Goal: Task Accomplishment & Management: Use online tool/utility

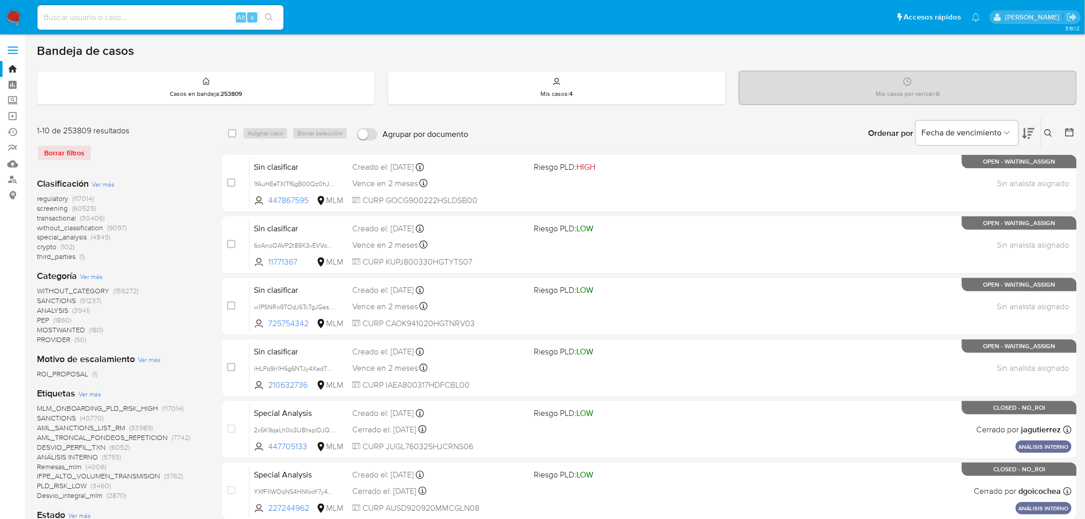
click at [163, 13] on input at bounding box center [160, 17] width 246 height 13
paste input "1480015528"
type input "1480015528"
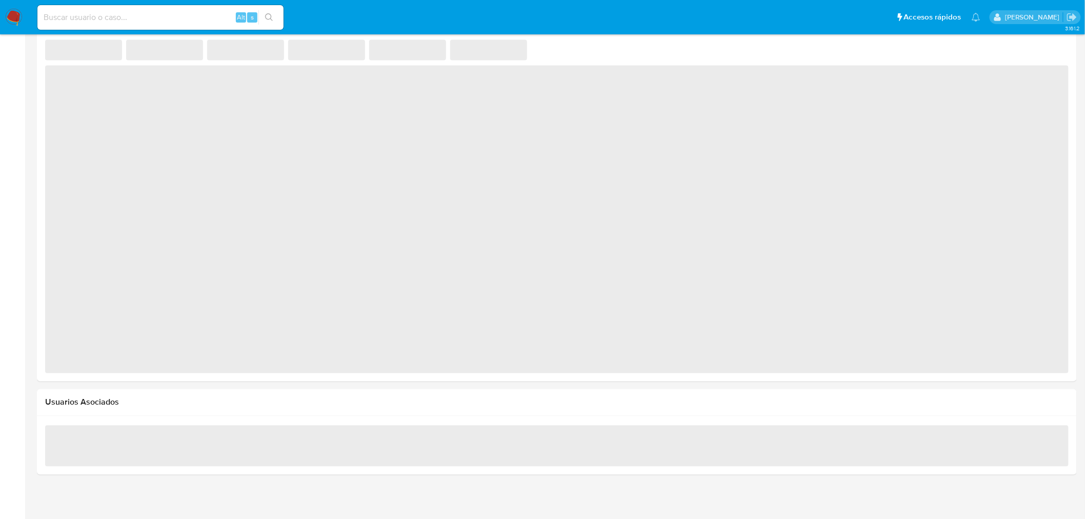
scroll to position [638, 0]
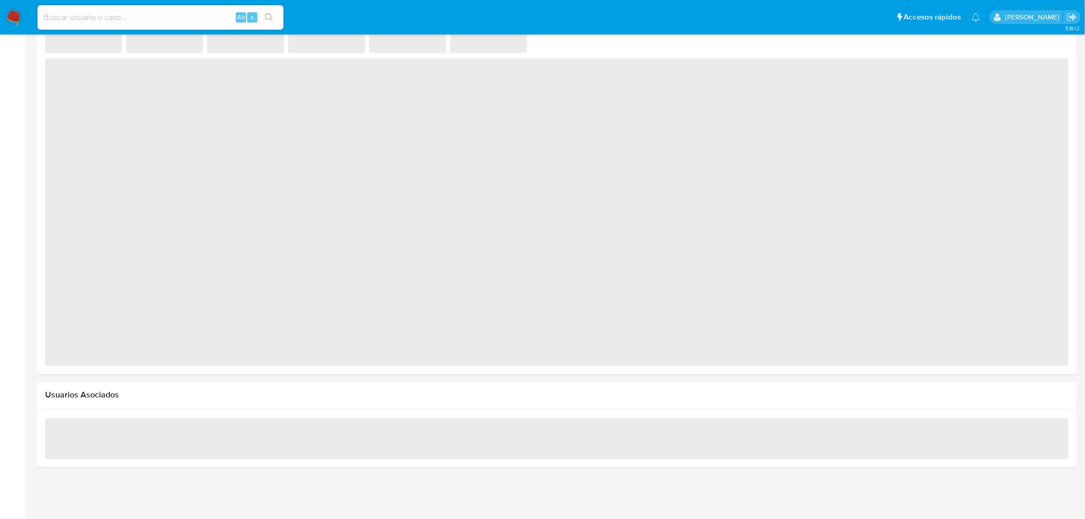
select select "10"
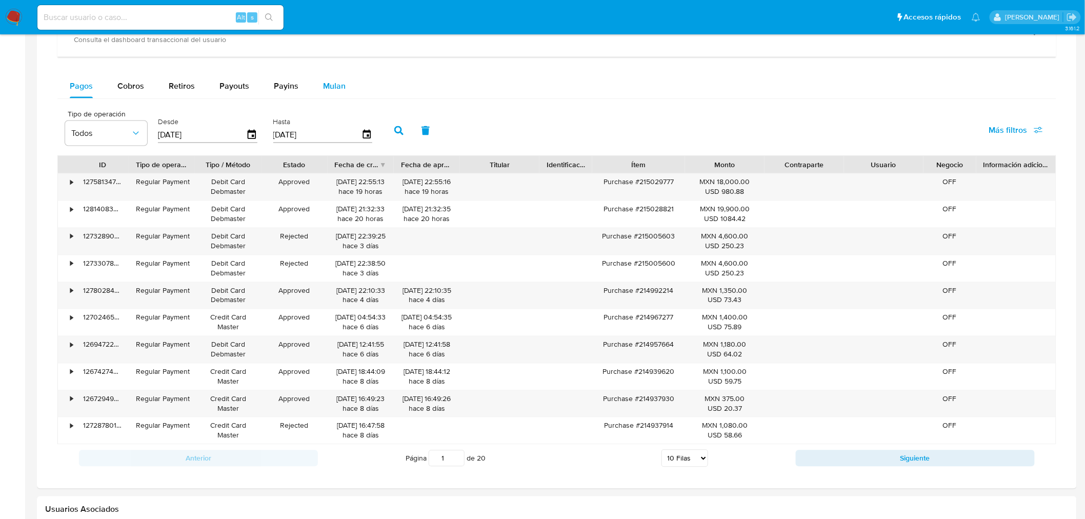
click at [334, 82] on span "Mulan" at bounding box center [334, 86] width 23 height 12
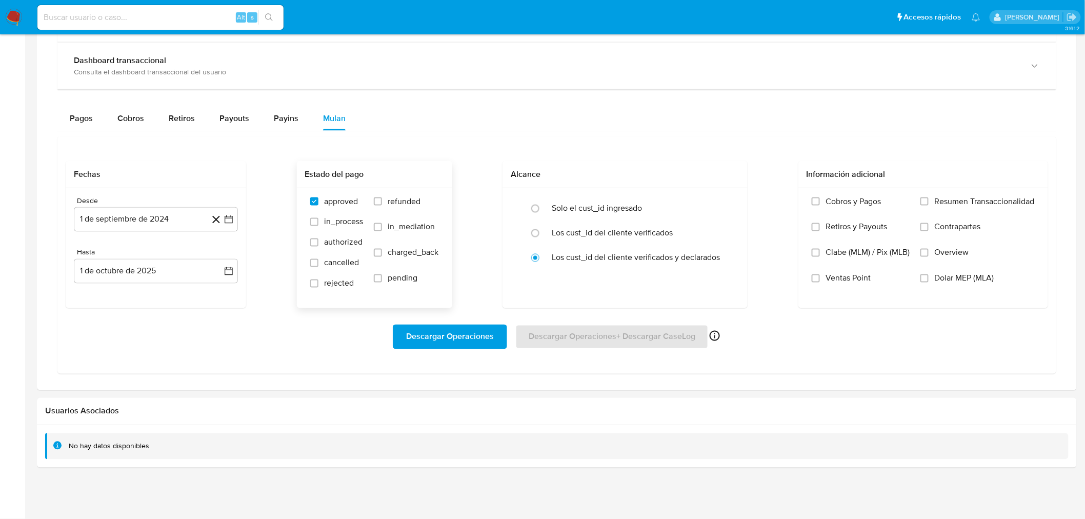
drag, startPoint x: 315, startPoint y: 283, endPoint x: 368, endPoint y: 304, distance: 57.5
click at [314, 283] on input "rejected" at bounding box center [314, 284] width 8 height 8
checkbox input "true"
click at [315, 263] on input "cancelled" at bounding box center [314, 263] width 8 height 8
checkbox input "true"
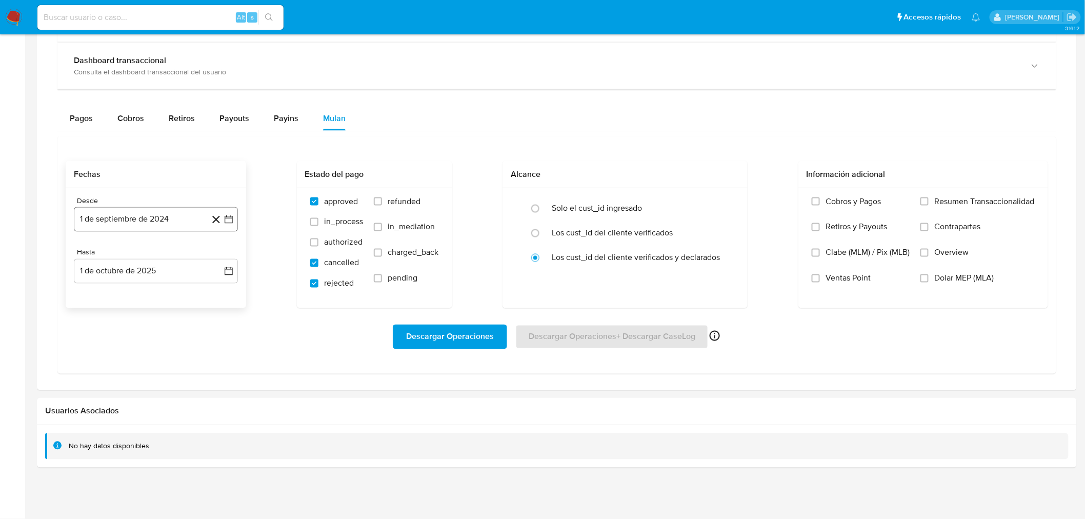
click at [230, 221] on icon "button" at bounding box center [229, 219] width 10 height 10
click at [92, 254] on icon "Mes anterior" at bounding box center [92, 257] width 12 height 12
click at [161, 295] on button "1" at bounding box center [156, 295] width 16 height 16
click at [236, 270] on button "1 de octubre de 2025" at bounding box center [156, 271] width 164 height 25
click at [94, 303] on icon "Mes anterior" at bounding box center [92, 309] width 12 height 12
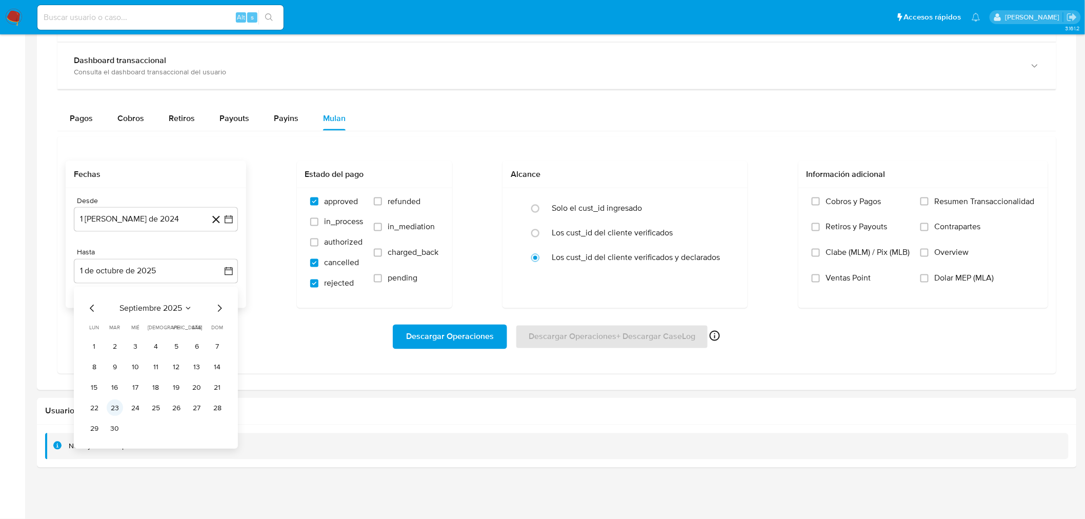
click at [118, 407] on button "23" at bounding box center [115, 408] width 16 height 16
click at [927, 206] on label "Resumen Transaccionalidad" at bounding box center [978, 209] width 114 height 26
click at [927, 206] on input "Resumen Transaccionalidad" at bounding box center [925, 201] width 8 height 8
click at [931, 229] on label "Contrapartes" at bounding box center [978, 235] width 114 height 26
click at [929, 229] on input "Contrapartes" at bounding box center [925, 227] width 8 height 8
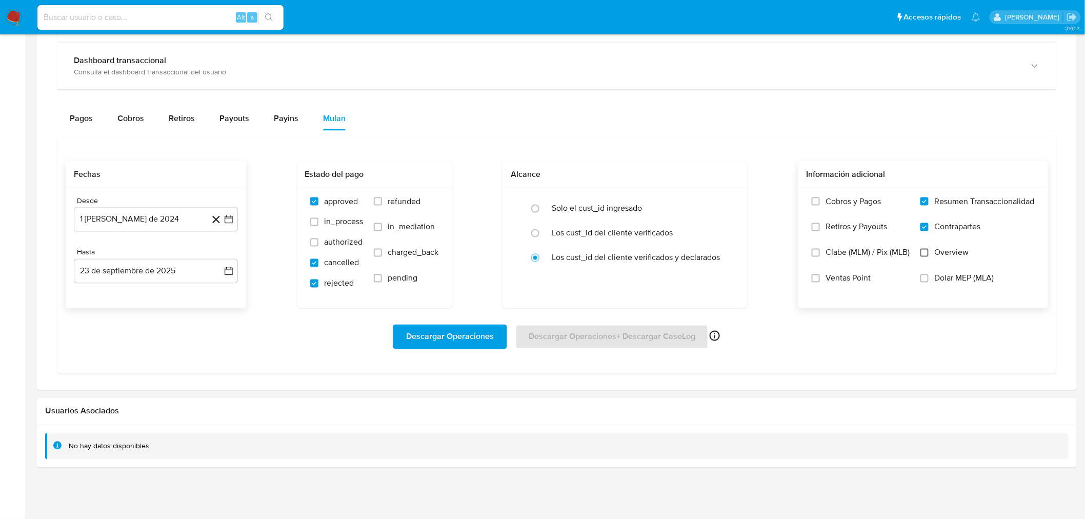
click at [922, 249] on input "Overview" at bounding box center [925, 253] width 8 height 8
click at [469, 339] on span "Descargar Operaciones" at bounding box center [450, 337] width 88 height 23
